Goal: Task Accomplishment & Management: Use online tool/utility

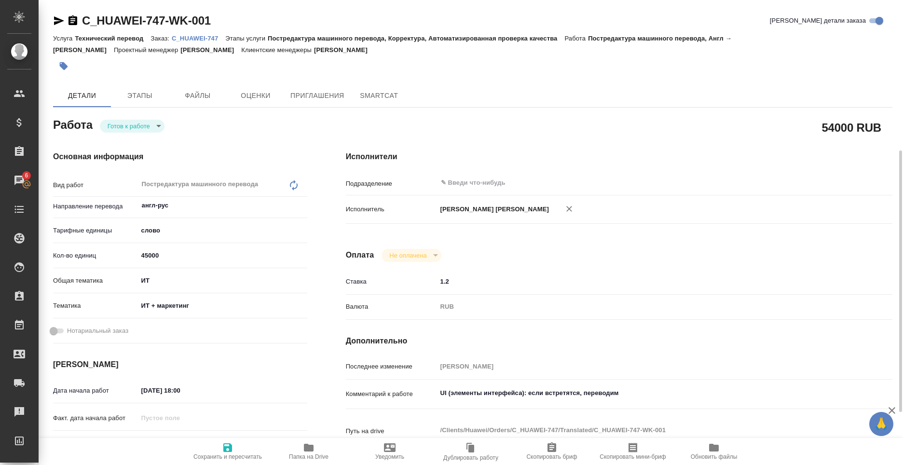
scroll to position [97, 0]
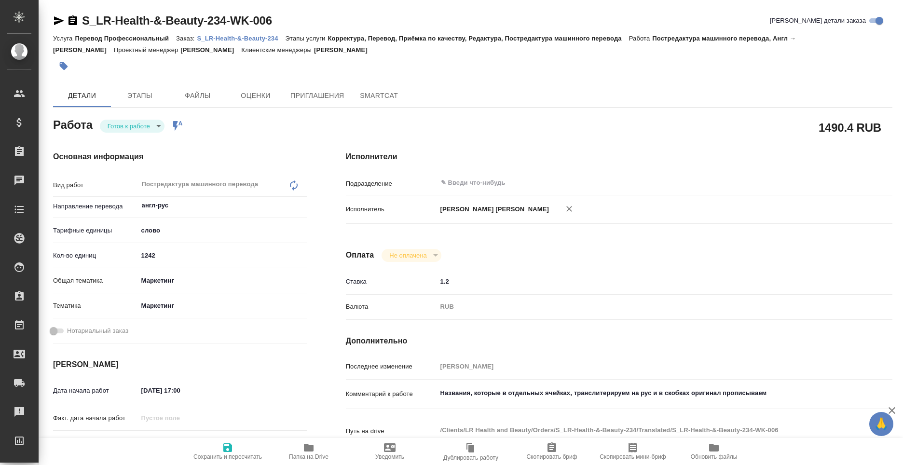
type textarea "x"
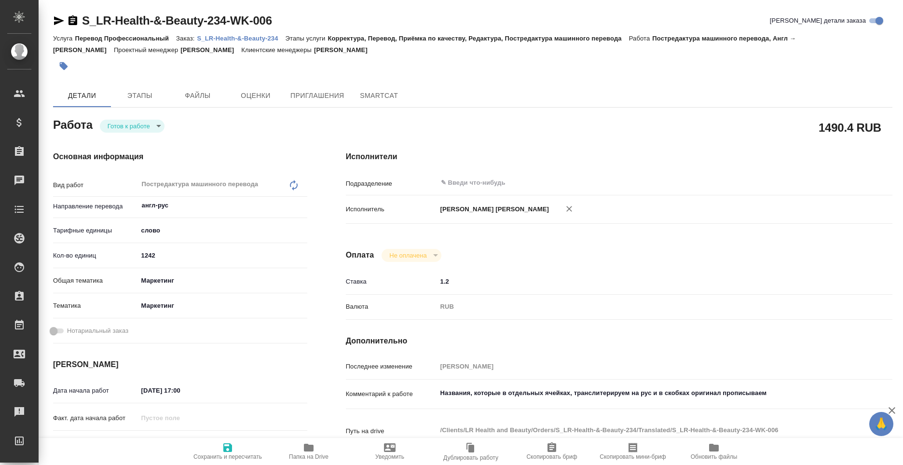
type textarea "x"
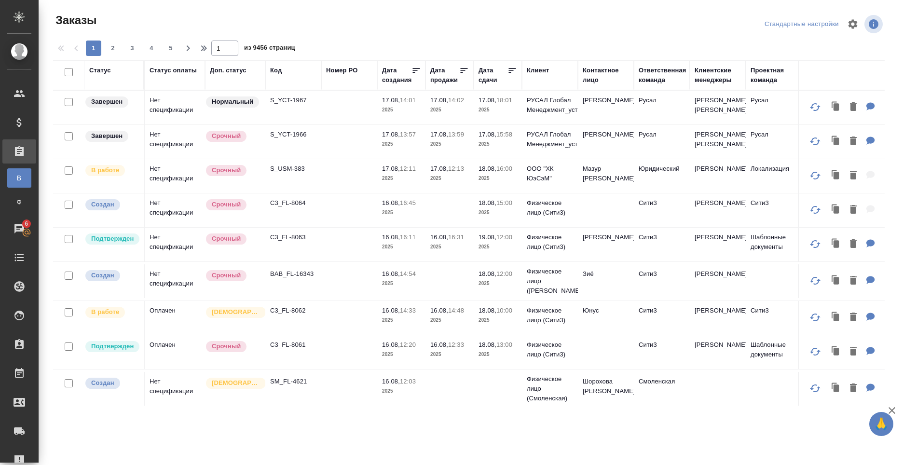
click at [280, 72] on div "Код" at bounding box center [276, 71] width 12 height 10
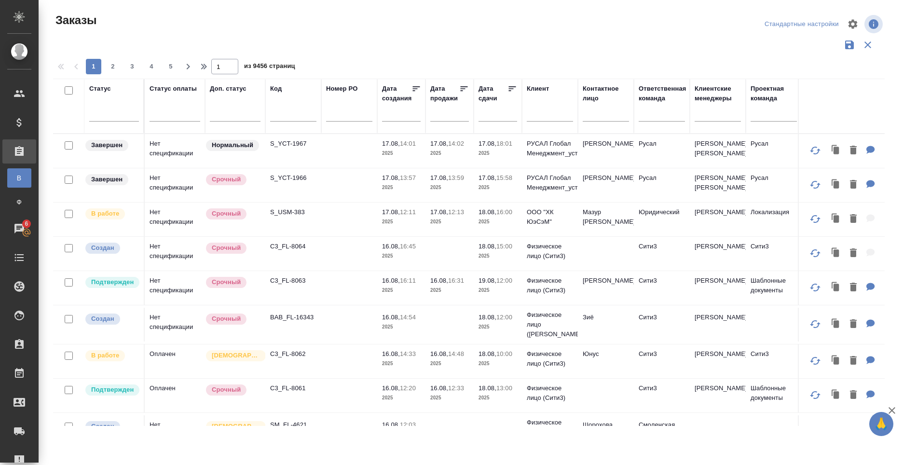
click at [295, 113] on input "text" at bounding box center [293, 116] width 46 height 12
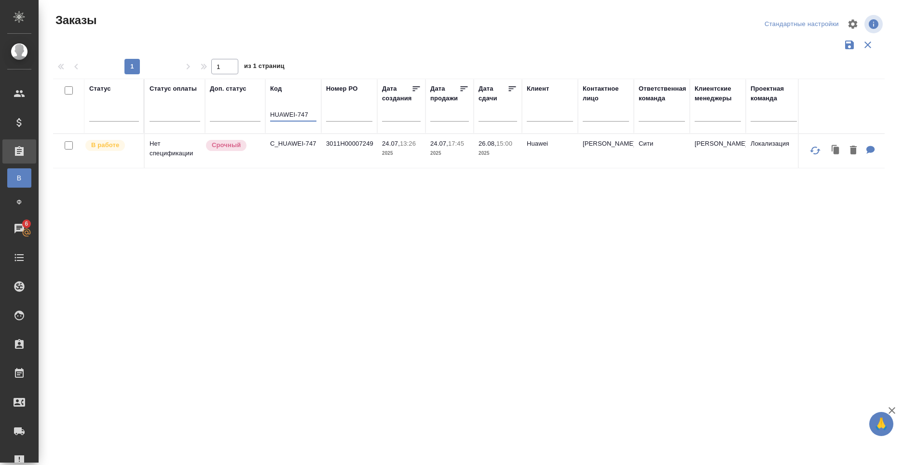
type input "HUAWEI-747"
